Goal: Task Accomplishment & Management: Manage account settings

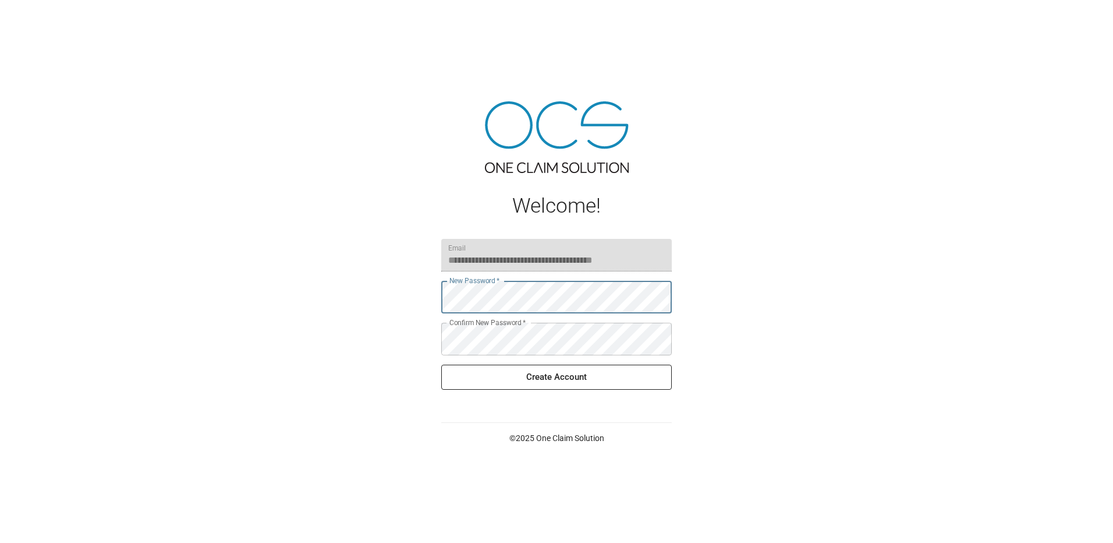
click at [482, 284] on div "New Password   * New Password   *" at bounding box center [556, 297] width 231 height 33
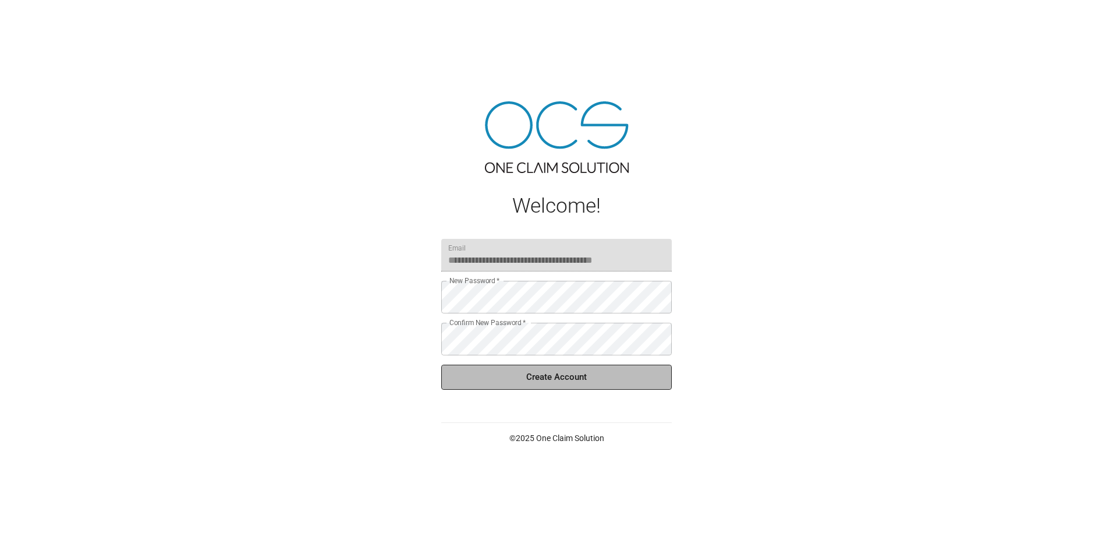
click at [540, 373] on button "Create Account" at bounding box center [556, 377] width 231 height 24
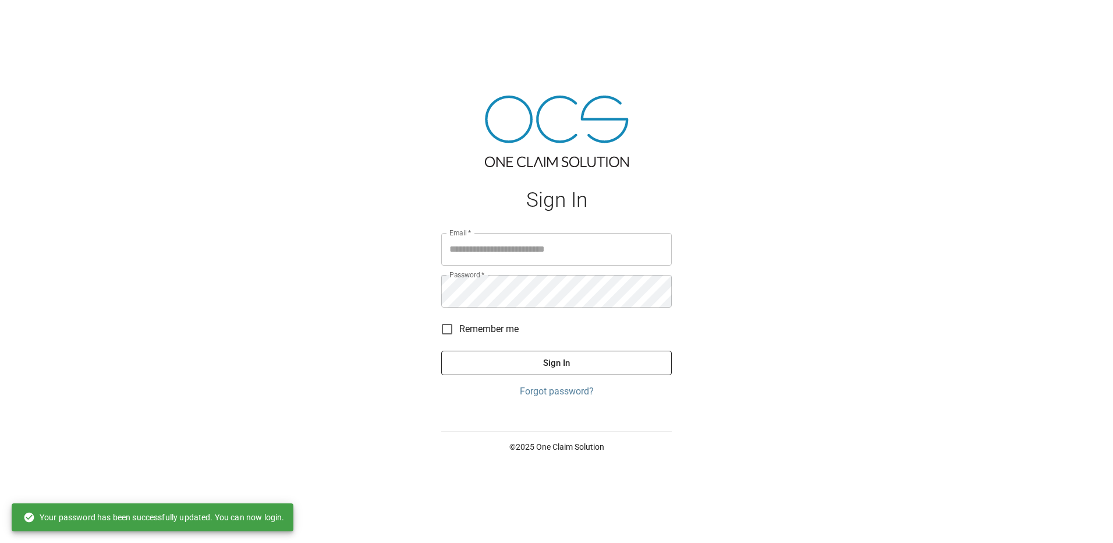
type input "**********"
click at [495, 325] on span "Remember me" at bounding box center [488, 329] width 59 height 14
click at [513, 359] on button "Sign In" at bounding box center [556, 363] width 231 height 24
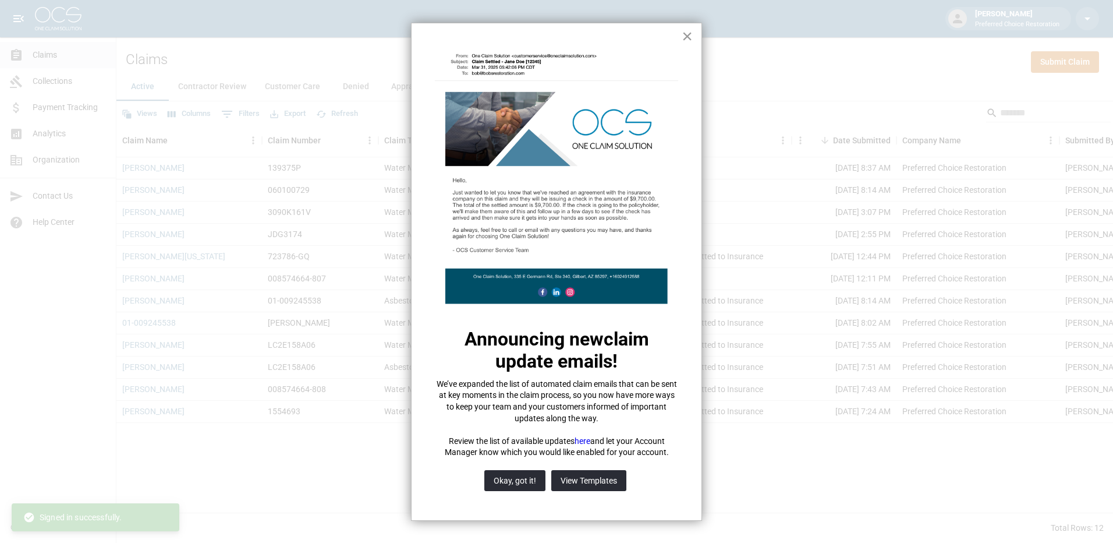
click at [687, 36] on button "×" at bounding box center [687, 36] width 11 height 19
